Goal: Complete application form: Complete application form

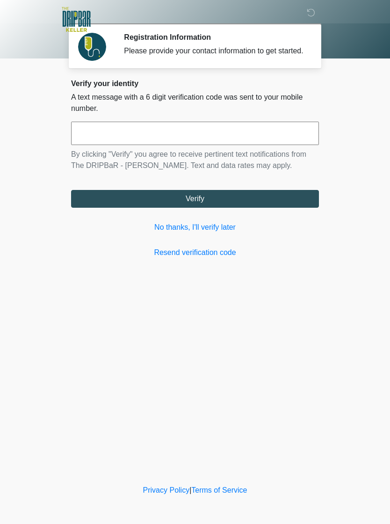
click at [226, 233] on link "No thanks, I'll verify later" at bounding box center [195, 227] width 248 height 11
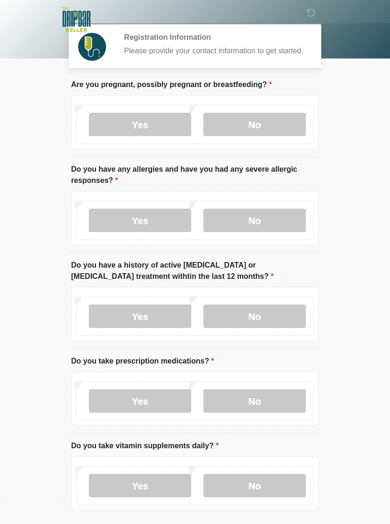
click at [281, 144] on div "Yes No" at bounding box center [195, 124] width 238 height 39
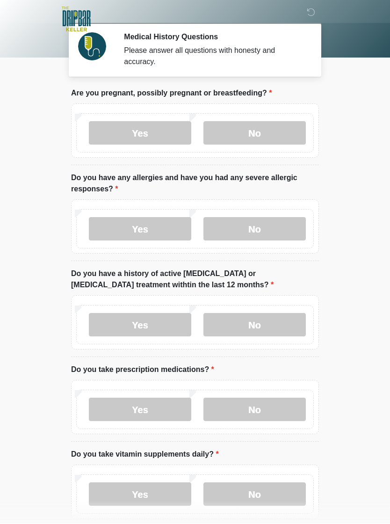
click at [267, 139] on label "No" at bounding box center [254, 133] width 102 height 23
click at [260, 139] on label "No" at bounding box center [254, 132] width 102 height 23
click at [264, 234] on label "No" at bounding box center [254, 228] width 102 height 23
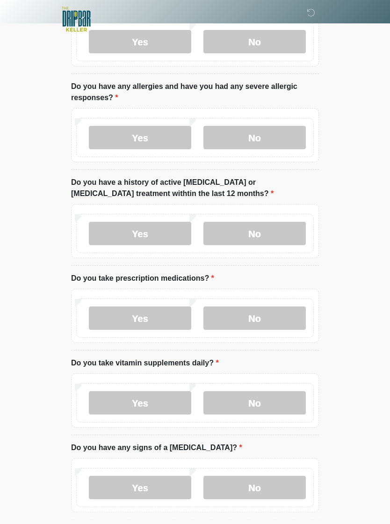
scroll to position [92, 0]
click at [267, 236] on label "No" at bounding box center [254, 233] width 102 height 23
click at [267, 323] on label "No" at bounding box center [254, 317] width 102 height 23
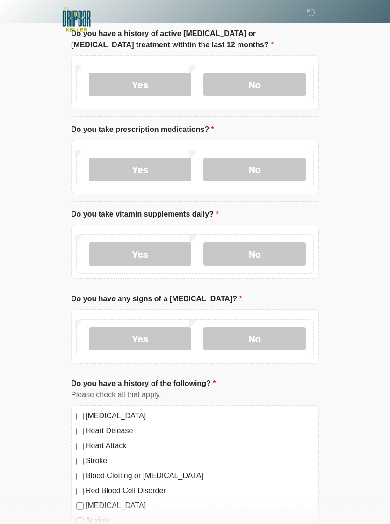
scroll to position [240, 0]
click at [150, 258] on label "Yes" at bounding box center [140, 253] width 102 height 23
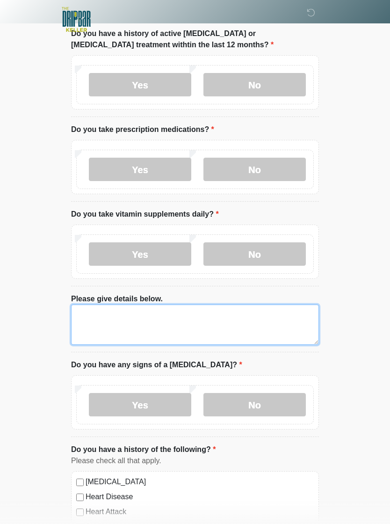
click at [202, 330] on textarea "Please give details below." at bounding box center [195, 324] width 248 height 40
type textarea "**********"
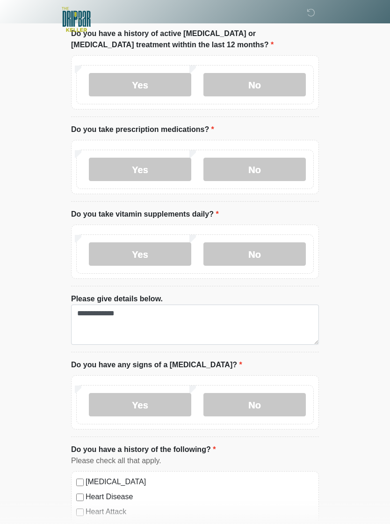
click at [360, 283] on html "‎ ‎ Medical History Questions Please answer all questions with honesty and accu…" at bounding box center [195, 22] width 390 height 524
click at [274, 409] on label "No" at bounding box center [254, 404] width 102 height 23
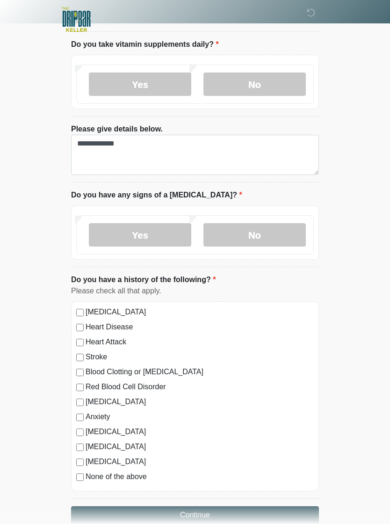
scroll to position [444, 0]
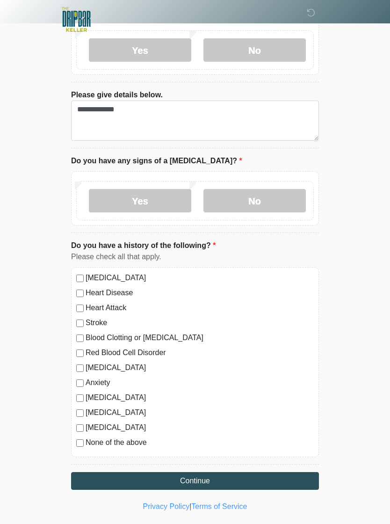
click at [279, 476] on button "Continue" at bounding box center [195, 481] width 248 height 18
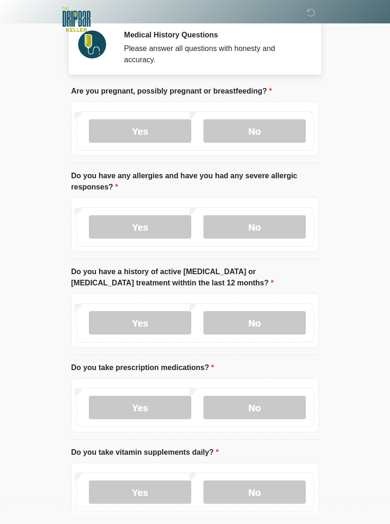
scroll to position [0, 0]
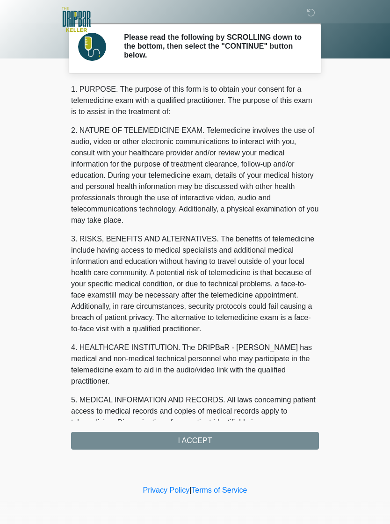
click at [285, 436] on div "1. PURPOSE. The purpose of this form is to obtain your consent for a telemedici…" at bounding box center [195, 267] width 248 height 366
click at [272, 436] on div "1. PURPOSE. The purpose of this form is to obtain your consent for a telemedici…" at bounding box center [195, 267] width 248 height 366
click at [202, 434] on div "1. PURPOSE. The purpose of this form is to obtain your consent for a telemedici…" at bounding box center [195, 267] width 248 height 366
click at [201, 437] on div "1. PURPOSE. The purpose of this form is to obtain your consent for a telemedici…" at bounding box center [195, 267] width 248 height 366
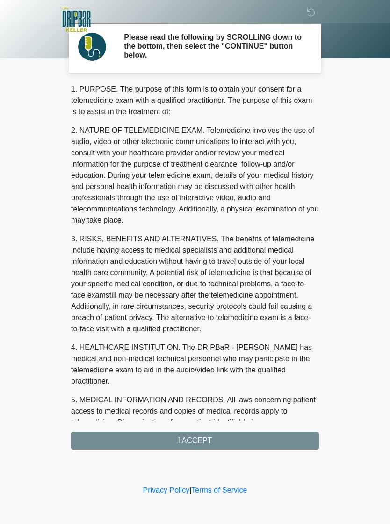
click at [201, 436] on div "1. PURPOSE. The purpose of this form is to obtain your consent for a telemedici…" at bounding box center [195, 267] width 248 height 366
click at [203, 442] on div "1. PURPOSE. The purpose of this form is to obtain your consent for a telemedici…" at bounding box center [195, 267] width 248 height 366
click at [193, 441] on div "1. PURPOSE. The purpose of this form is to obtain your consent for a telemedici…" at bounding box center [195, 267] width 248 height 366
click at [225, 443] on div "1. PURPOSE. The purpose of this form is to obtain your consent for a telemedici…" at bounding box center [195, 267] width 248 height 366
click at [205, 438] on div "1. PURPOSE. The purpose of this form is to obtain your consent for a telemedici…" at bounding box center [195, 267] width 248 height 366
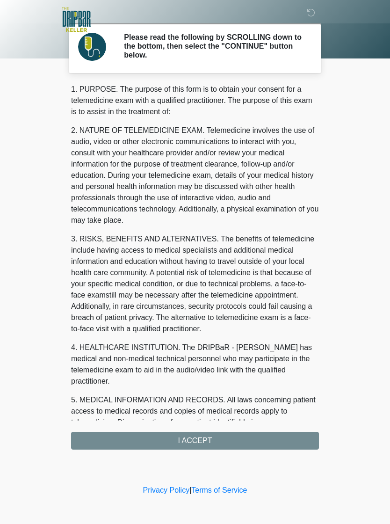
click at [204, 448] on div "1. PURPOSE. The purpose of this form is to obtain your consent for a telemedici…" at bounding box center [195, 267] width 248 height 366
click at [211, 439] on div "1. PURPOSE. The purpose of this form is to obtain your consent for a telemedici…" at bounding box center [195, 267] width 248 height 366
click at [190, 442] on div "1. PURPOSE. The purpose of this form is to obtain your consent for a telemedici…" at bounding box center [195, 267] width 248 height 366
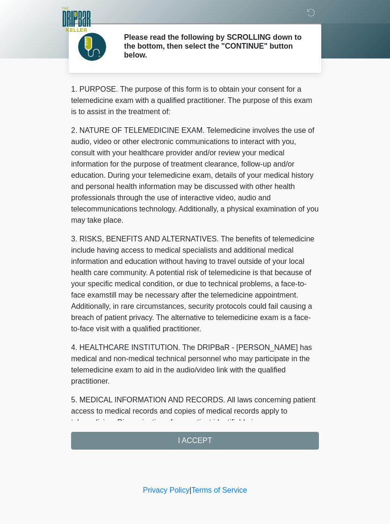
click at [190, 442] on div "1. PURPOSE. The purpose of this form is to obtain your consent for a telemedici…" at bounding box center [195, 267] width 248 height 366
click at [188, 438] on div "1. PURPOSE. The purpose of this form is to obtain your consent for a telemedici…" at bounding box center [195, 267] width 248 height 366
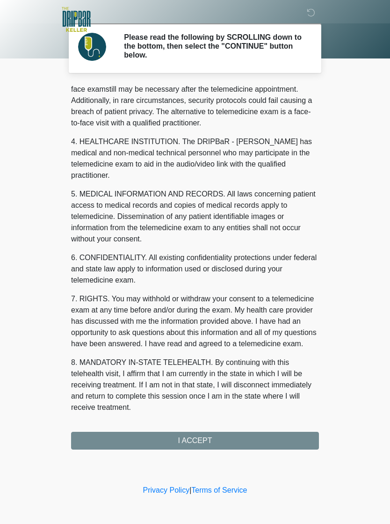
scroll to position [206, 0]
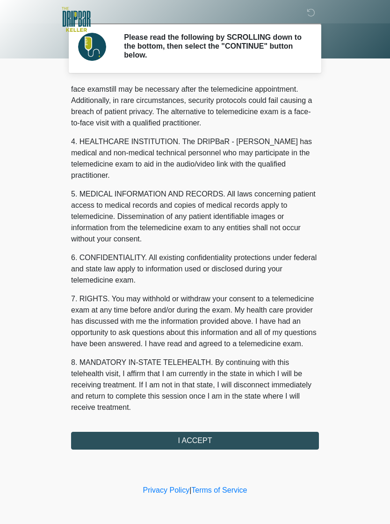
click at [237, 444] on button "I ACCEPT" at bounding box center [195, 441] width 248 height 18
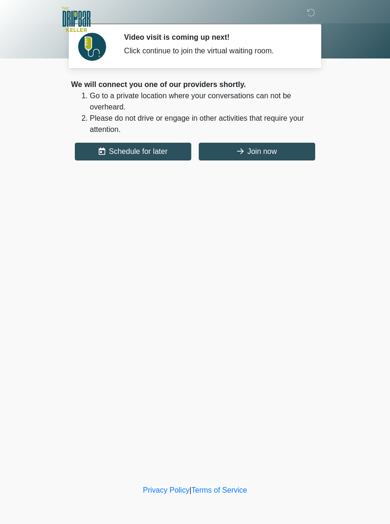
click at [272, 145] on button "Join now" at bounding box center [257, 152] width 116 height 18
